Goal: Transaction & Acquisition: Book appointment/travel/reservation

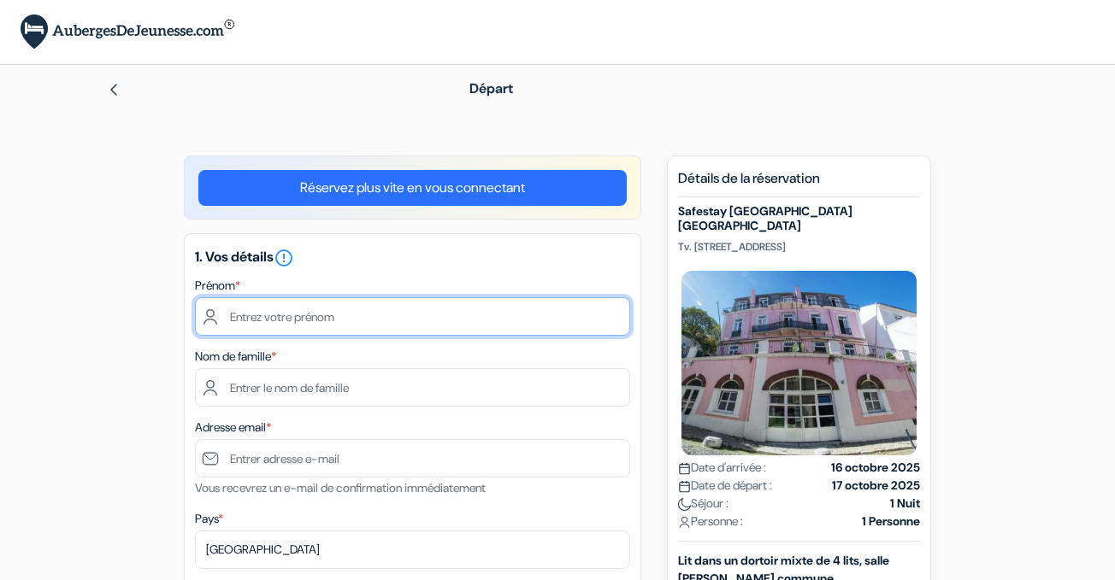
click at [336, 309] on input "text" at bounding box center [412, 316] width 435 height 38
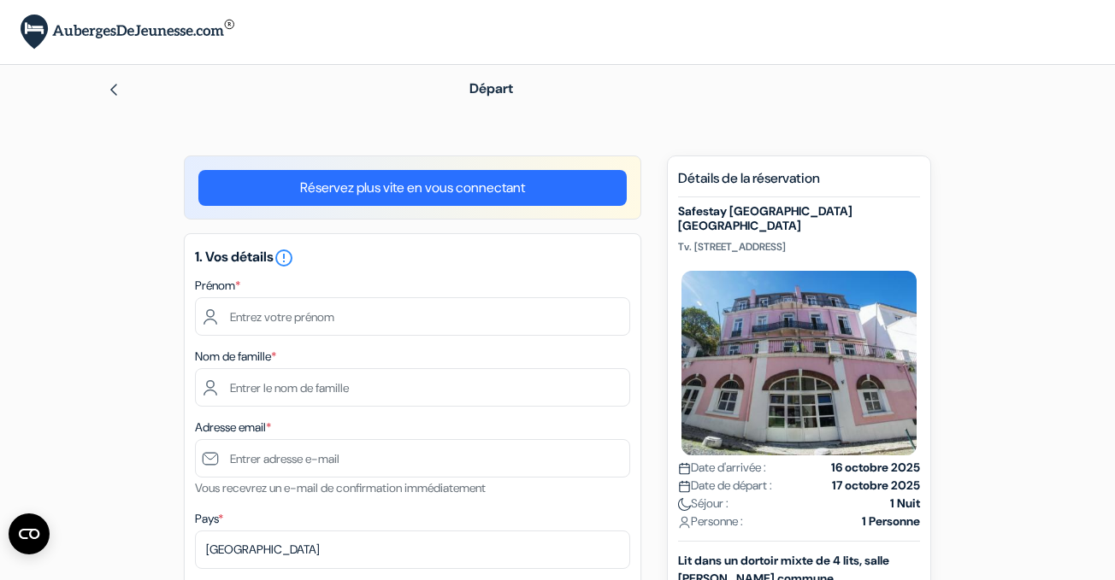
click at [413, 203] on link "Réservez plus vite en vous connectant" at bounding box center [412, 188] width 428 height 36
click at [0, 0] on div "Bienvenue dans la section Mon Compte. D'ici, vous pouvez accéder à vos réservat…" at bounding box center [0, 0] width 0 height 0
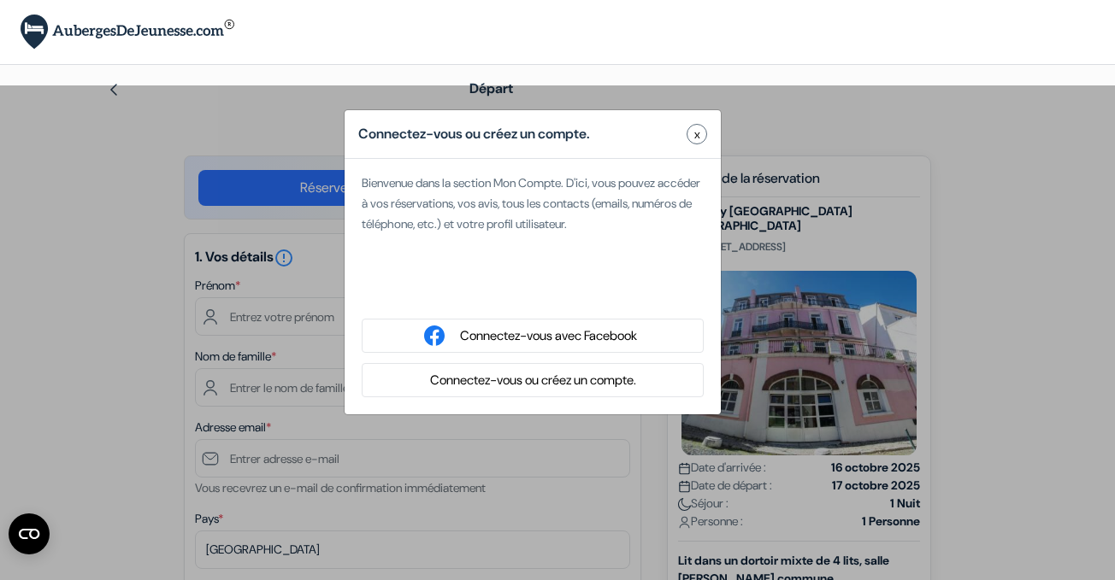
click at [520, 298] on div "Se connecter avec Google. S'ouvre dans un nouvel onglet." at bounding box center [533, 292] width 342 height 38
type input "Olan"
type input "Roche"
type input "[EMAIL_ADDRESS][DOMAIN_NAME]"
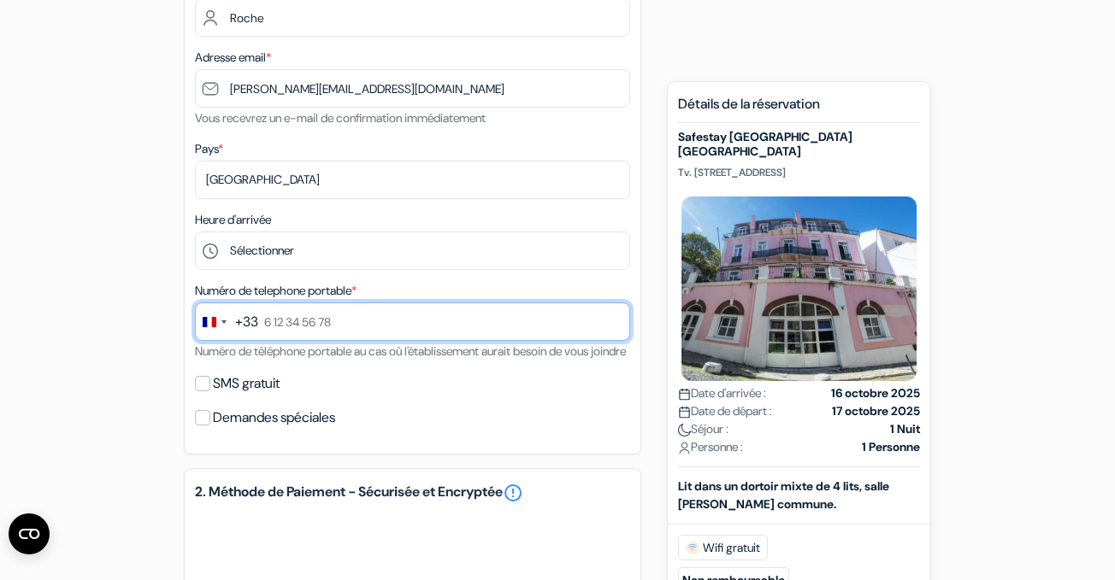
scroll to position [293, 0]
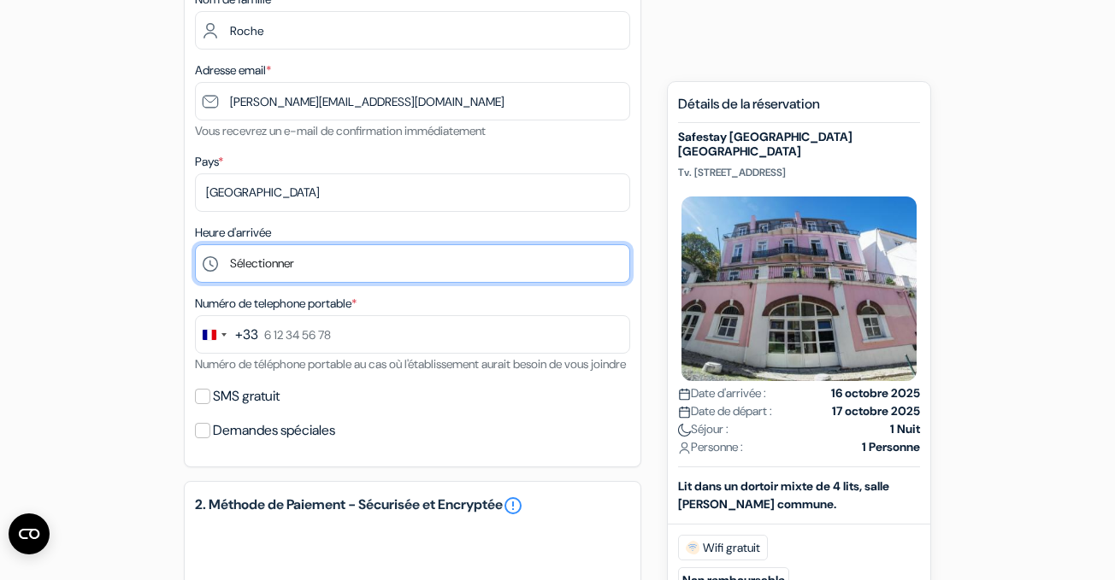
select select "23"
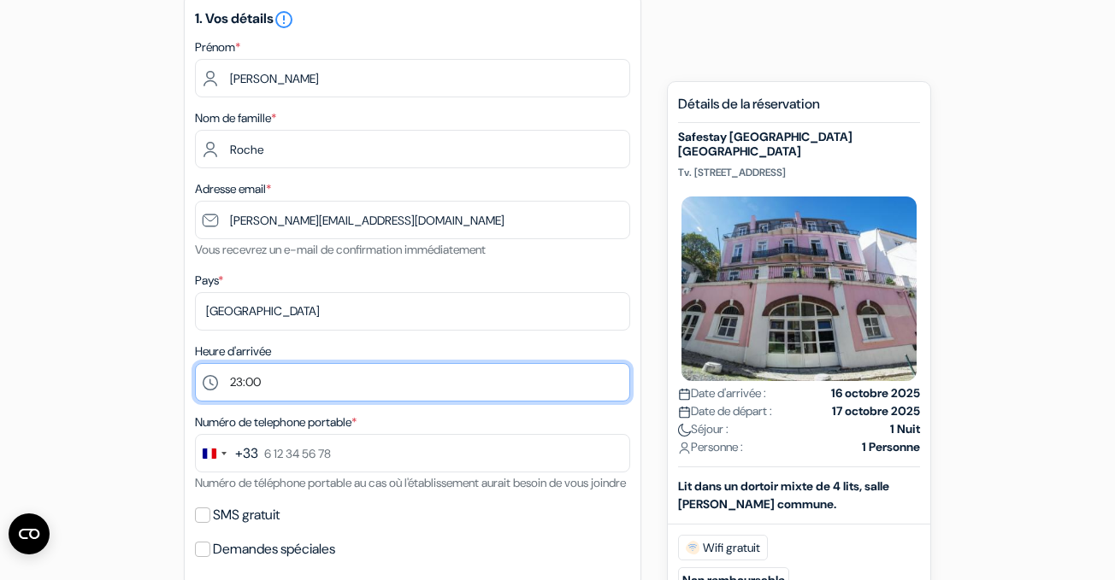
scroll to position [212, 0]
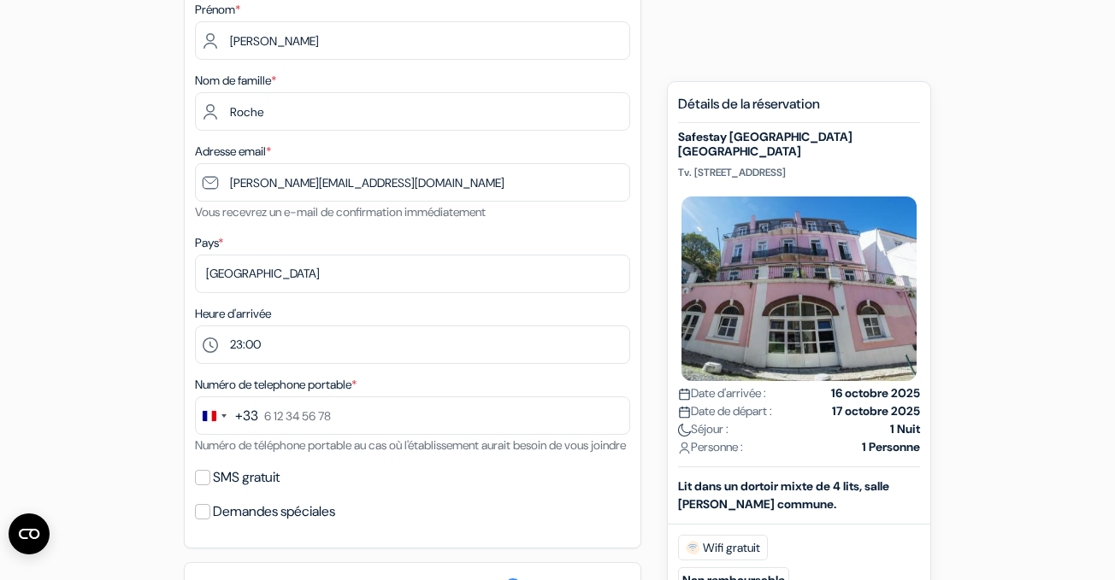
click at [315, 391] on label "Numéro de telephone portable *" at bounding box center [276, 385] width 162 height 18
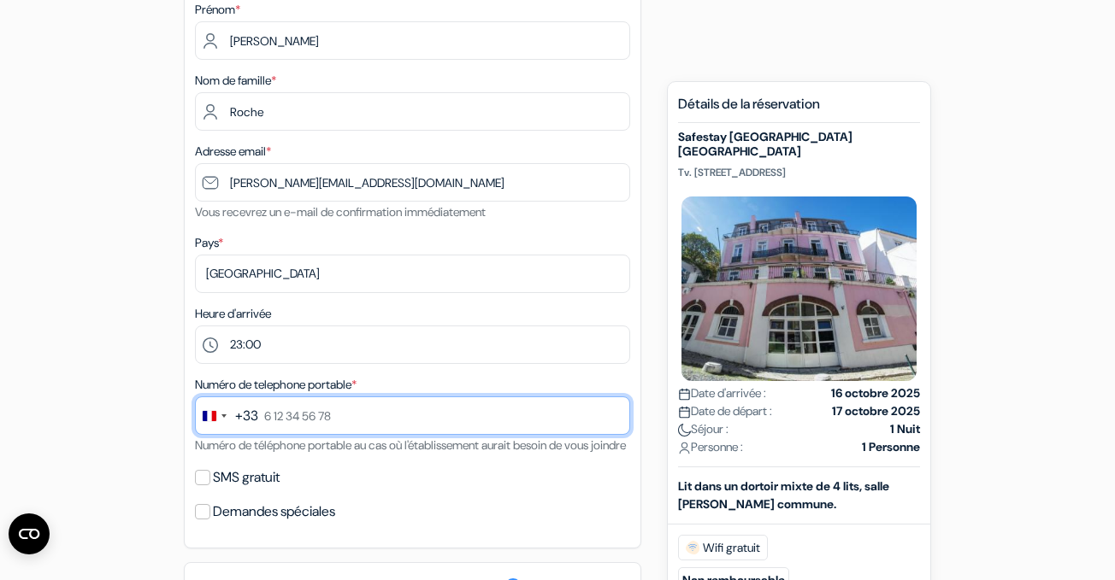
click at [315, 407] on input "text" at bounding box center [412, 416] width 435 height 38
type input "0"
type input "0768677076"
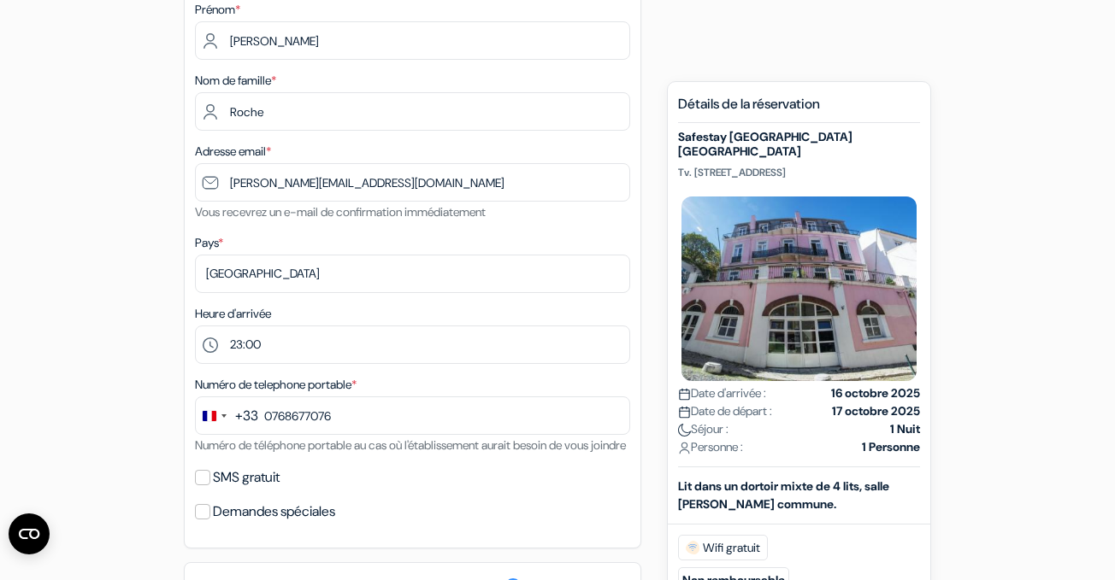
click at [331, 453] on div "Numéro de telephone portable * +33 244 results found No results found Afghanist…" at bounding box center [412, 414] width 435 height 81
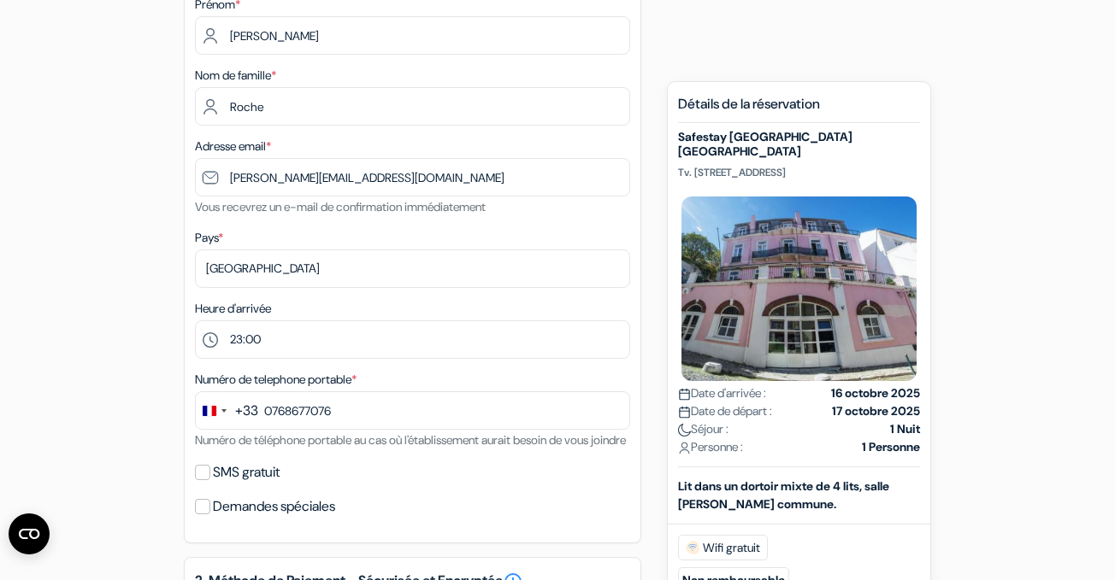
click at [241, 483] on label "SMS gratuit" at bounding box center [246, 473] width 67 height 24
click at [210, 480] on input "SMS gratuit" at bounding box center [202, 472] width 15 height 15
checkbox input "true"
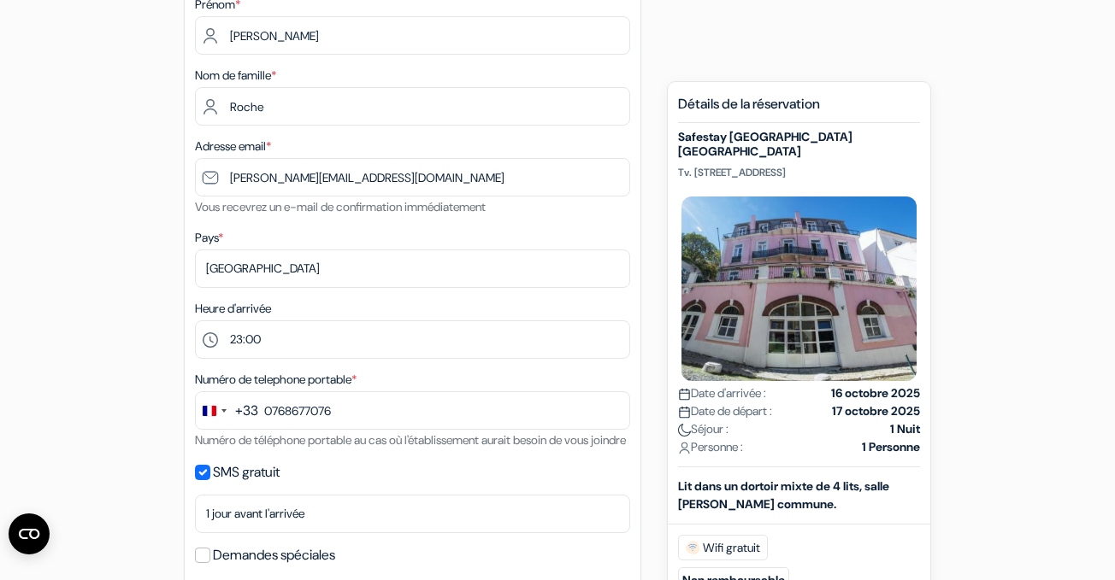
scroll to position [359, 0]
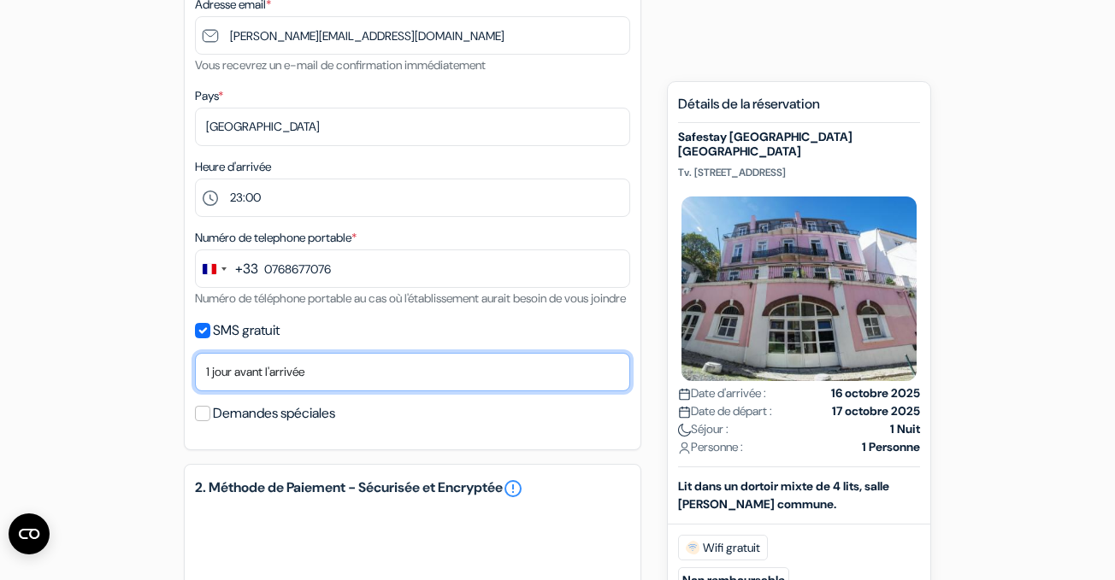
select select "0"
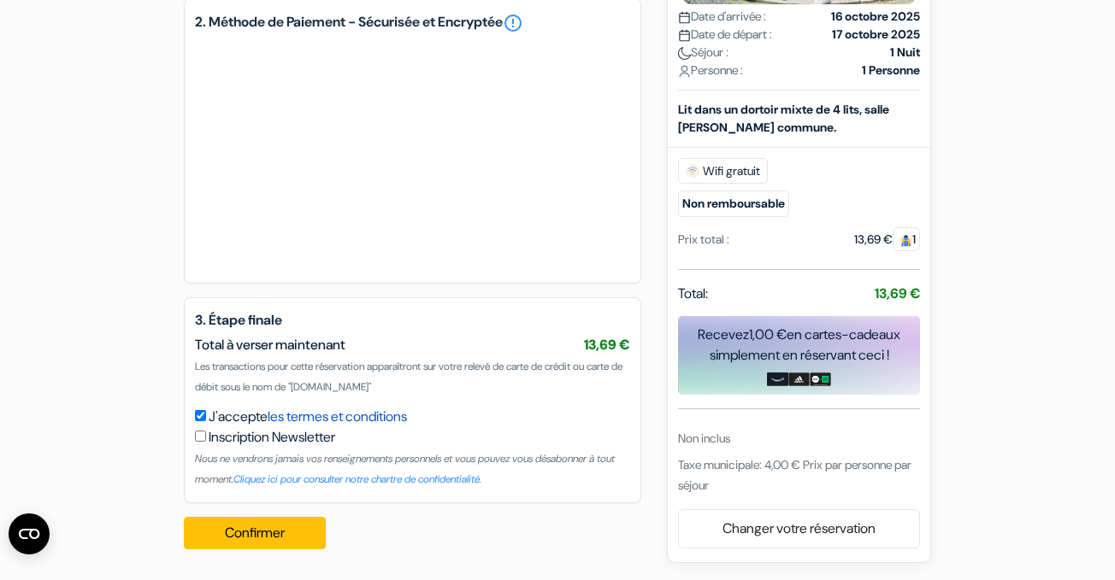
scroll to position [845, 0]
click at [245, 540] on button "Confirmer Loading..." at bounding box center [255, 533] width 142 height 32
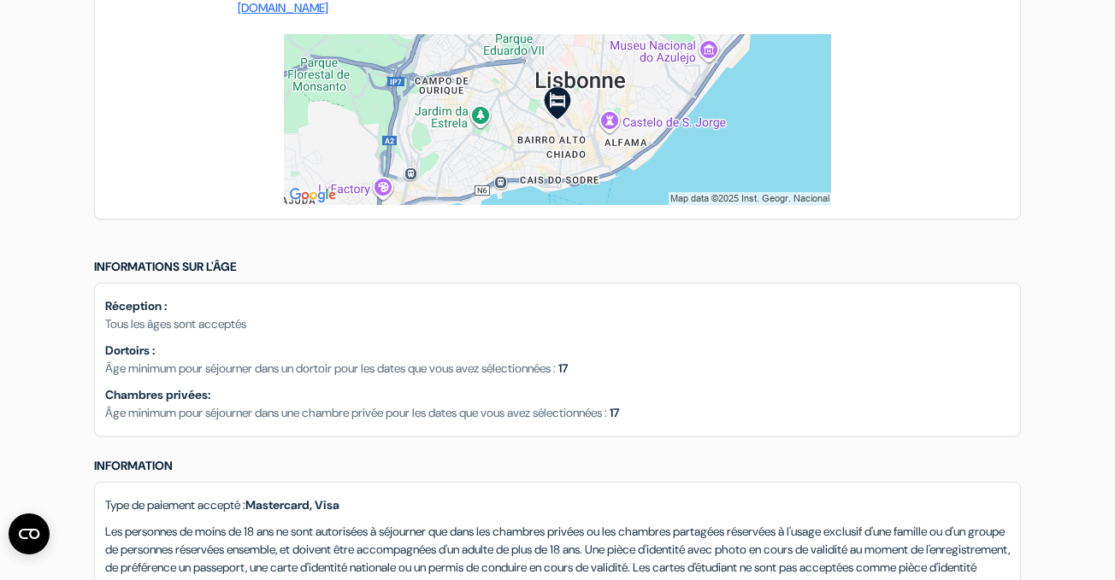
scroll to position [1603, 0]
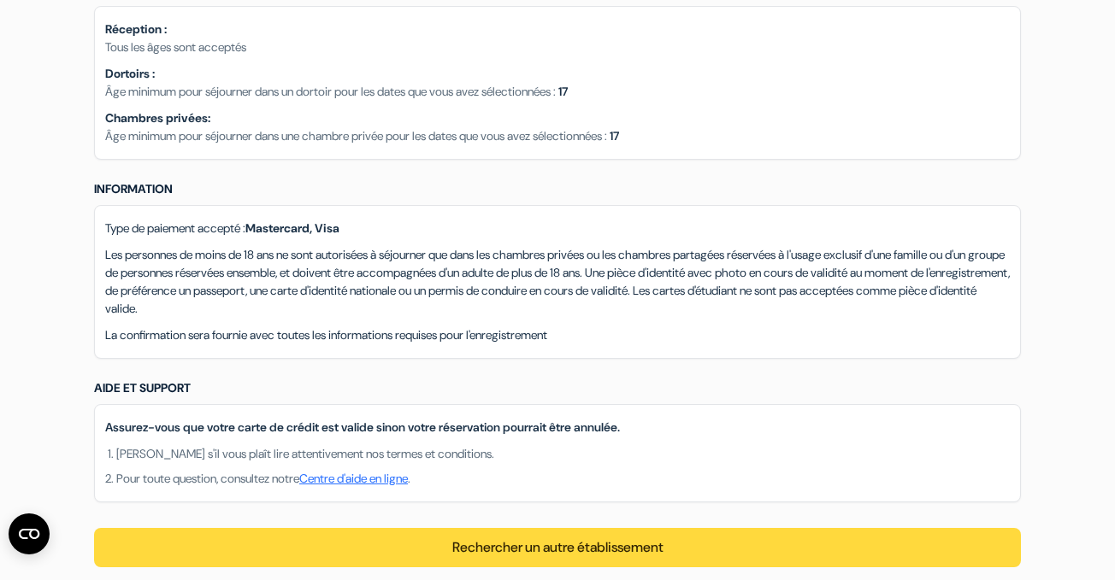
click at [526, 261] on p "Les personnes de moins de 18 ans ne sont autorisées à séjourner que dans les ch…" at bounding box center [557, 282] width 904 height 72
click at [497, 261] on p "Les personnes de moins de 18 ans ne sont autorisées à séjourner que dans les ch…" at bounding box center [557, 282] width 904 height 72
click at [475, 269] on p "Les personnes de moins de 18 ans ne sont autorisées à séjourner que dans les ch…" at bounding box center [557, 282] width 904 height 72
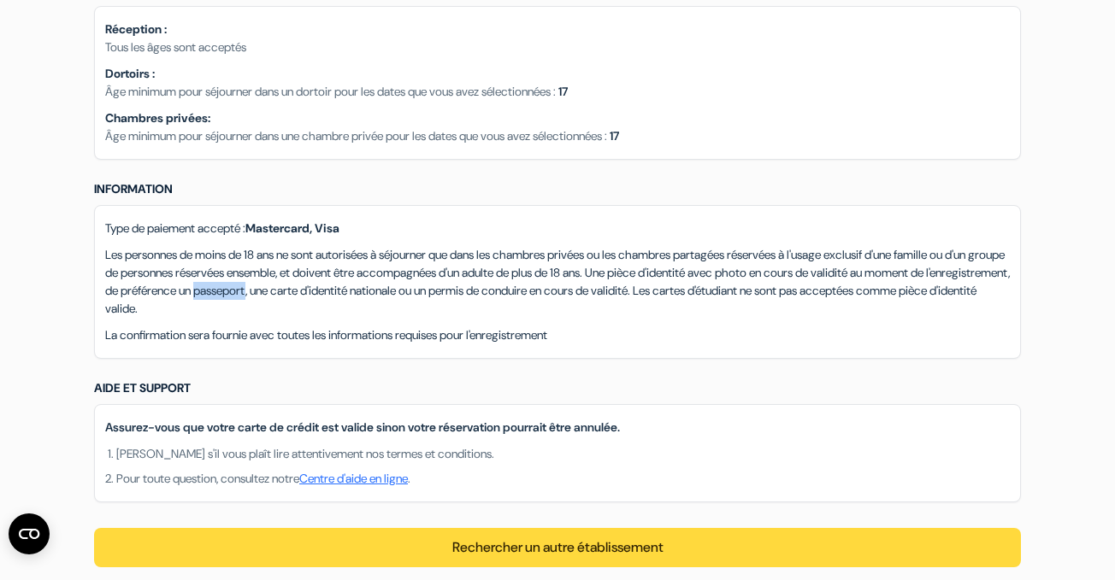
click at [466, 272] on p "Les personnes de moins de 18 ans ne sont autorisées à séjourner que dans les ch…" at bounding box center [557, 282] width 904 height 72
click at [461, 285] on p "Les personnes de moins de 18 ans ne sont autorisées à séjourner que dans les ch…" at bounding box center [557, 282] width 904 height 72
click at [454, 327] on p "La confirmation sera fournie avec toutes les informations requises pour l'enreg…" at bounding box center [557, 336] width 904 height 18
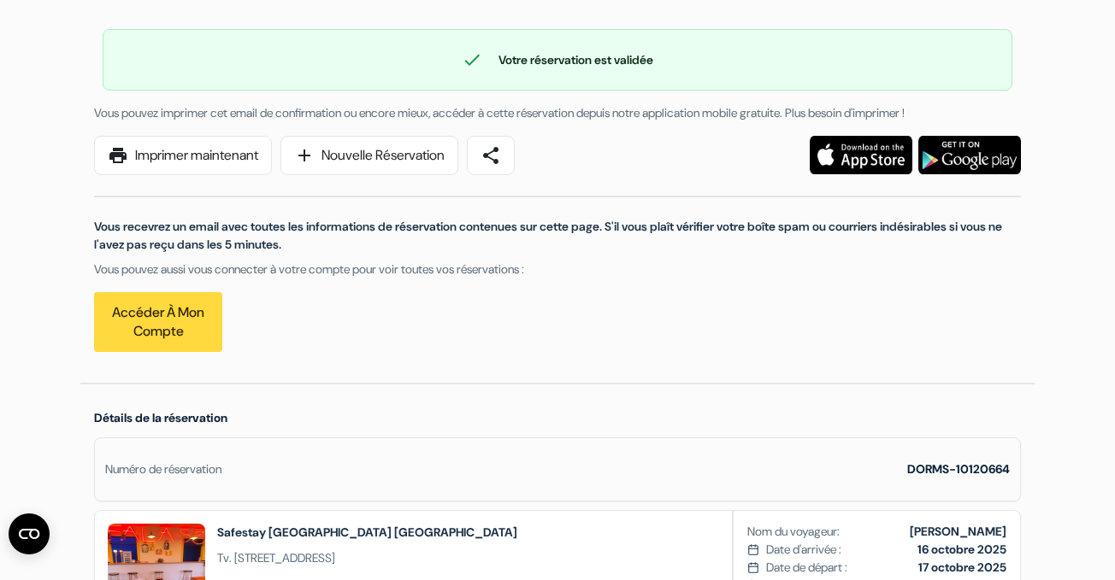
scroll to position [332, 0]
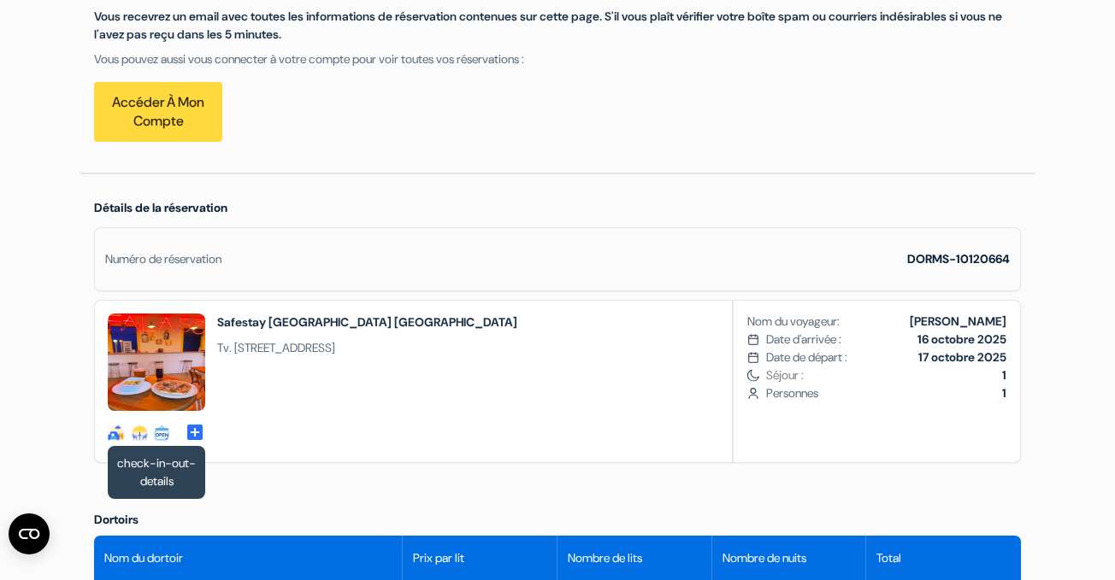
click at [162, 441] on div at bounding box center [161, 433] width 17 height 17
click at [191, 435] on span "add_box" at bounding box center [195, 430] width 21 height 17
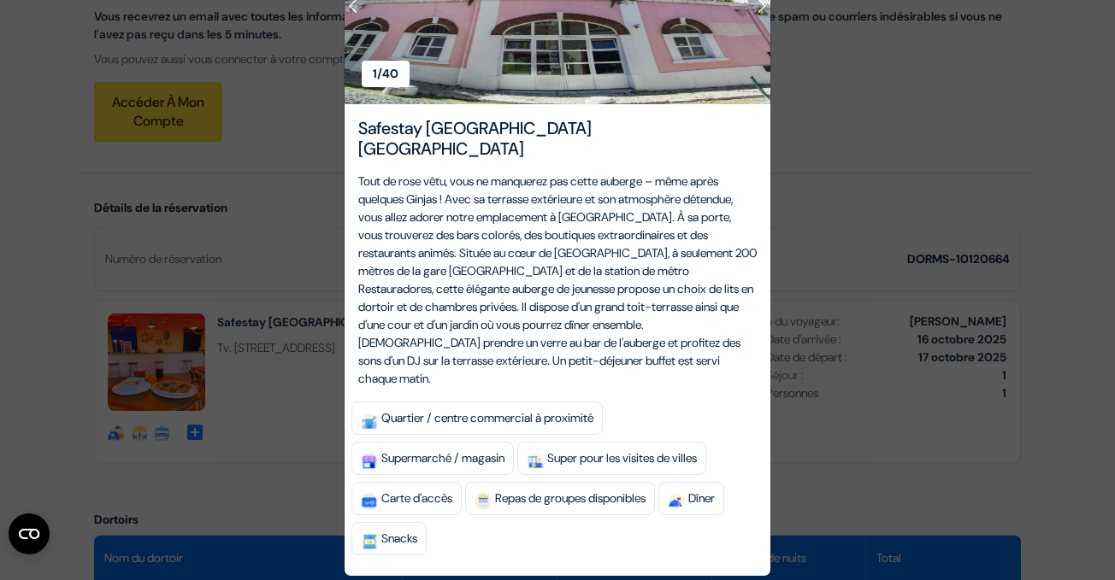
scroll to position [102, 0]
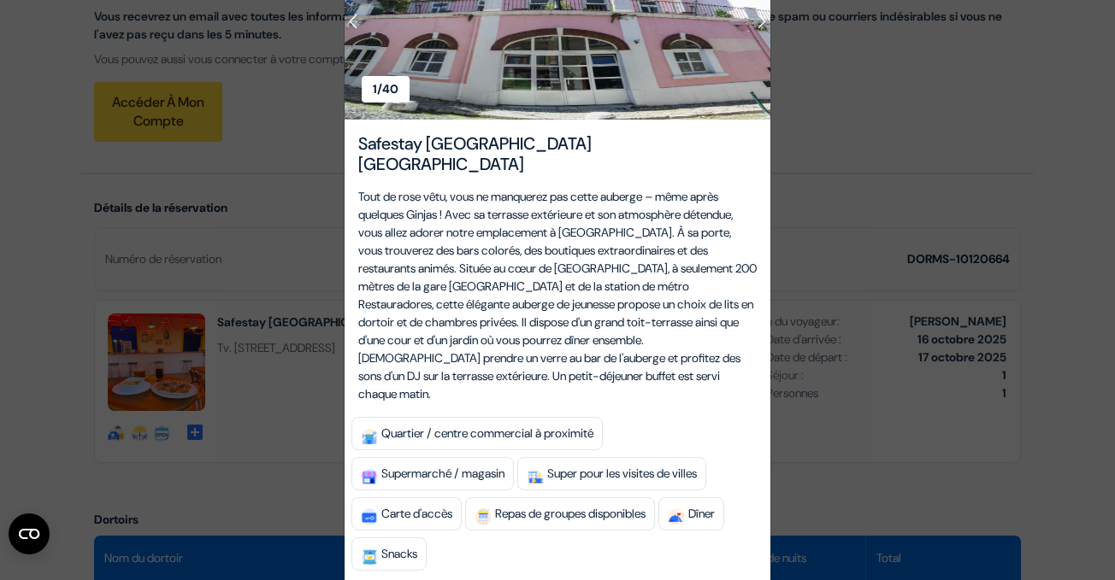
click at [228, 410] on div "1/ 40 2/ 40 3/ 40 4/ 40 5/ 40" at bounding box center [557, 290] width 1115 height 580
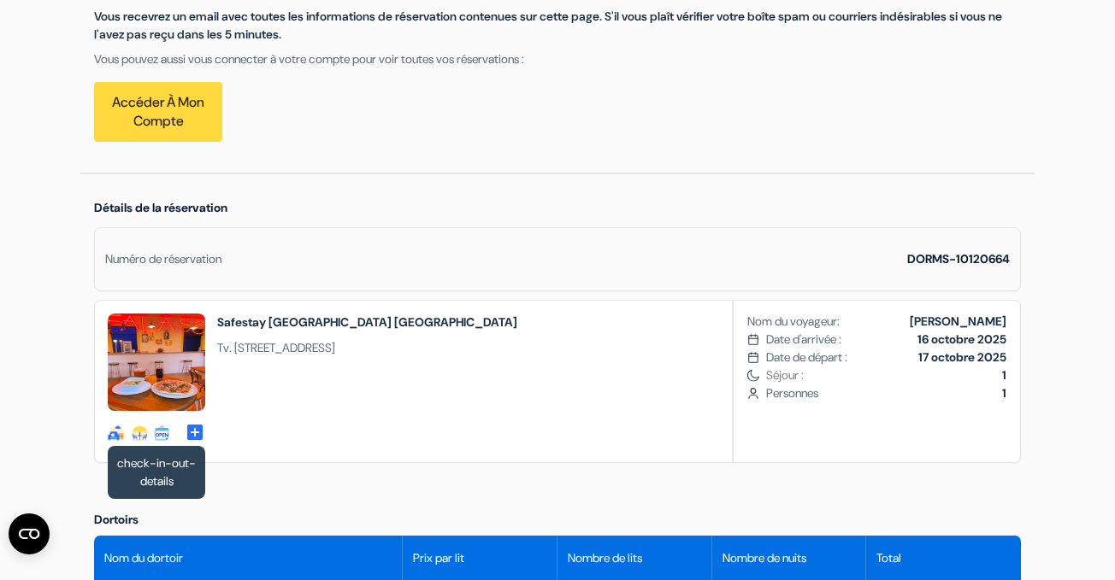
click at [164, 434] on div at bounding box center [161, 433] width 17 height 17
click at [163, 440] on div at bounding box center [161, 433] width 17 height 17
click at [163, 435] on div at bounding box center [161, 433] width 17 height 17
click at [162, 433] on div at bounding box center [161, 433] width 17 height 17
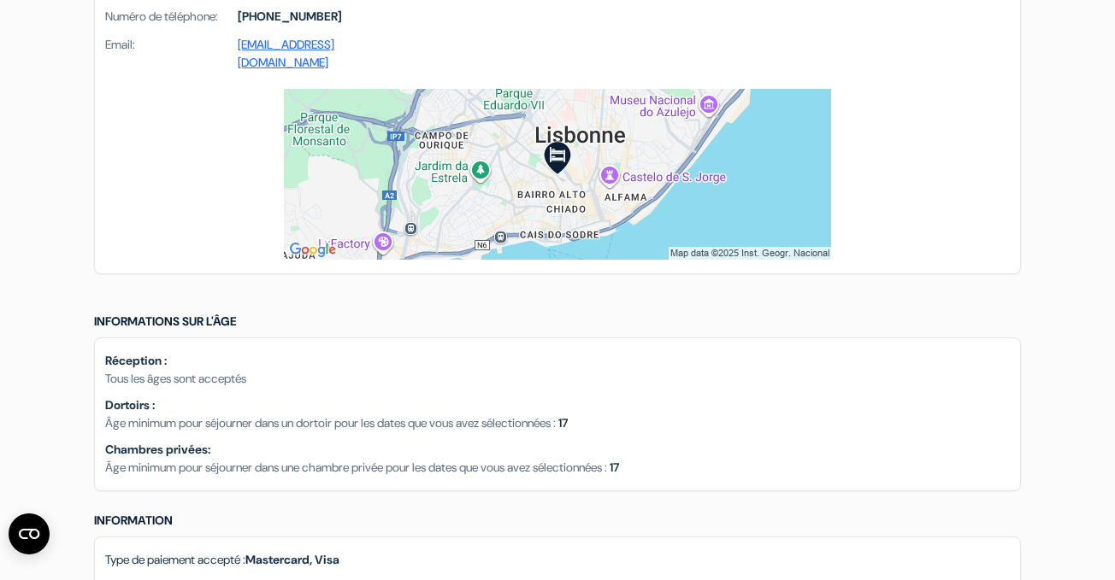
scroll to position [1383, 0]
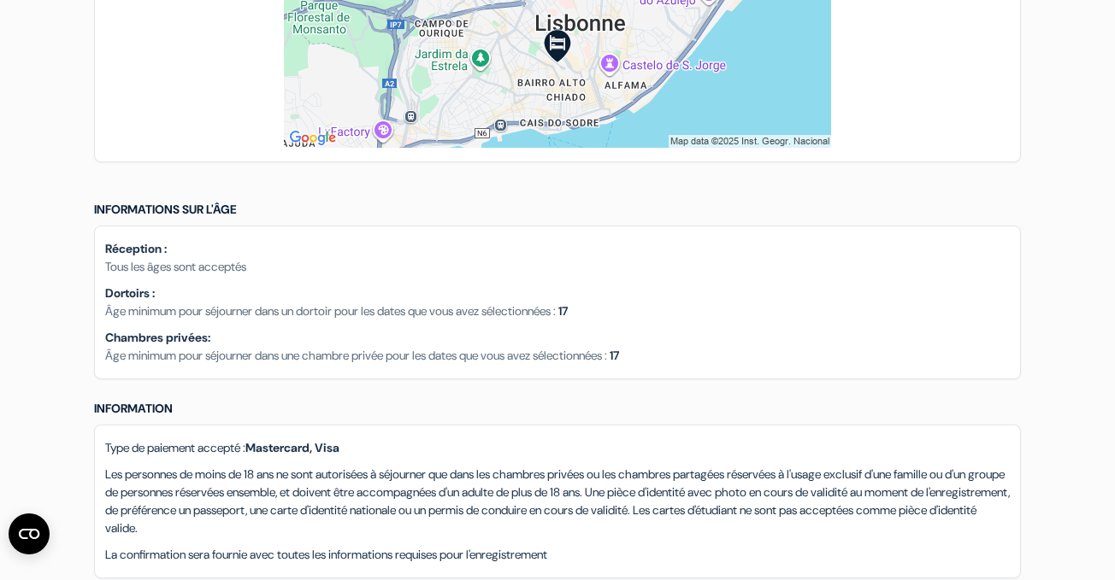
click at [314, 348] on span "Âge minimum pour séjourner dans une chambre privée pour les dates que vous avez…" at bounding box center [356, 355] width 502 height 15
click at [312, 385] on div "Dortoirs Nom du dortoir Prix par lit Nombre de lits Nombre de nuits Total Lit d…" at bounding box center [557, 149] width 954 height 1405
click at [303, 425] on div "Type de paiement accepté : Mastercard, Visa Les personnes de moins de 18 ans ne…" at bounding box center [557, 502] width 927 height 154
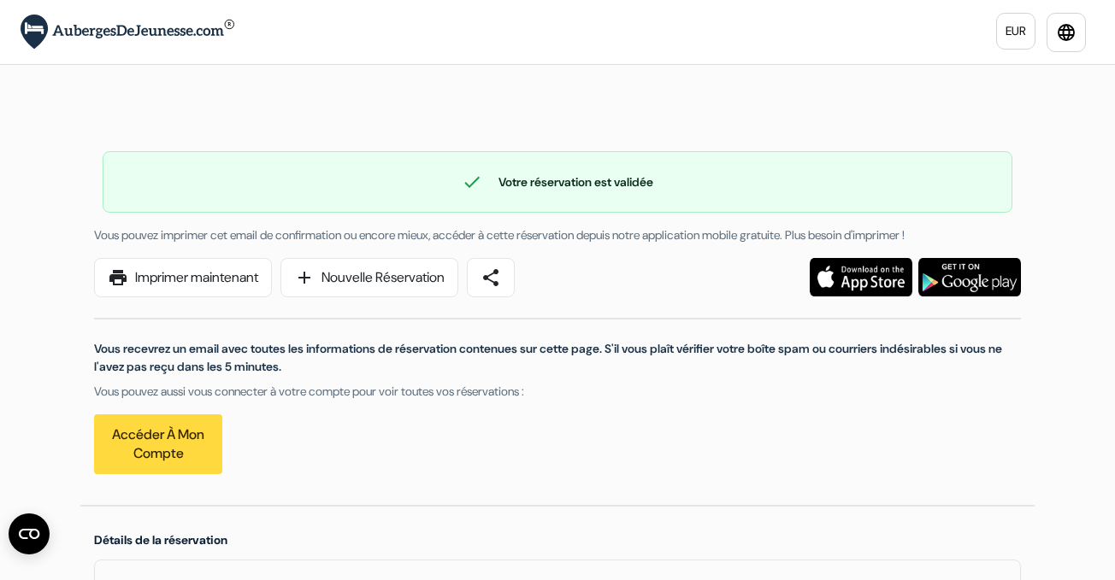
scroll to position [-31, 0]
